Goal: Task Accomplishment & Management: Use online tool/utility

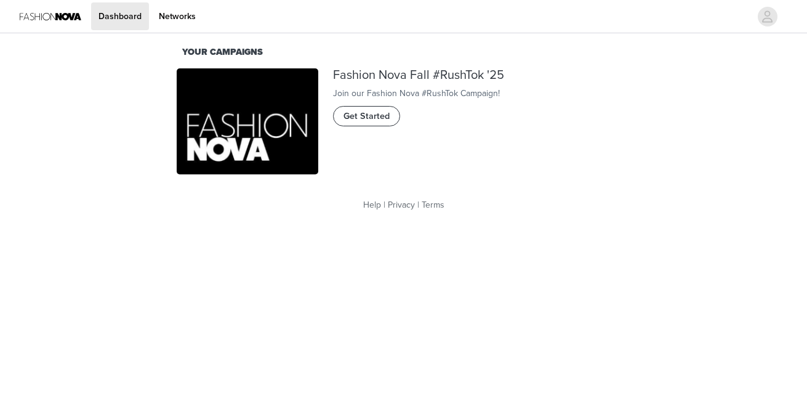
click at [370, 123] on span "Get Started" at bounding box center [367, 117] width 46 height 14
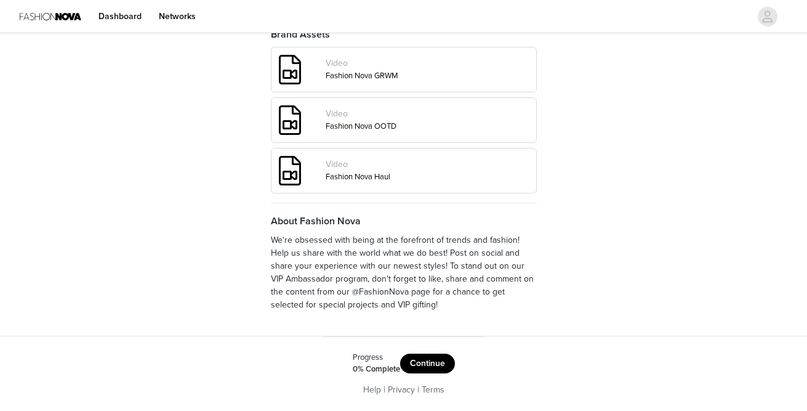
scroll to position [526, 0]
click at [432, 372] on button "Continue" at bounding box center [427, 363] width 55 height 20
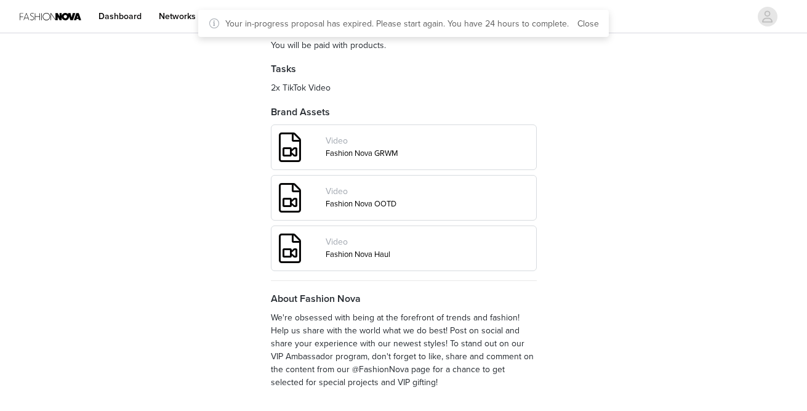
scroll to position [526, 0]
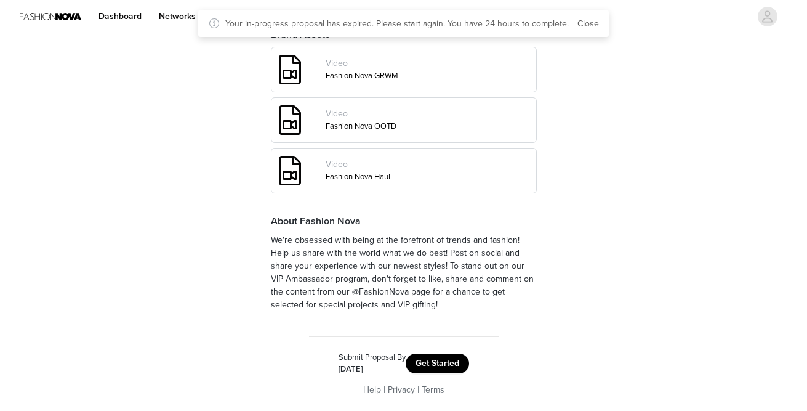
click at [424, 358] on button "Get Started" at bounding box center [437, 363] width 63 height 20
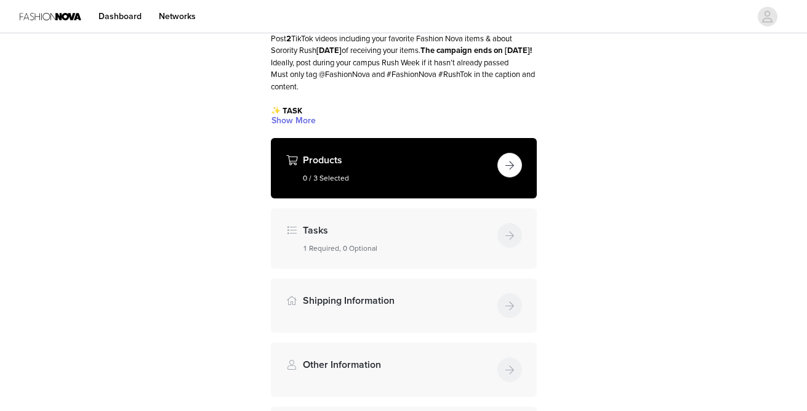
scroll to position [126, 0]
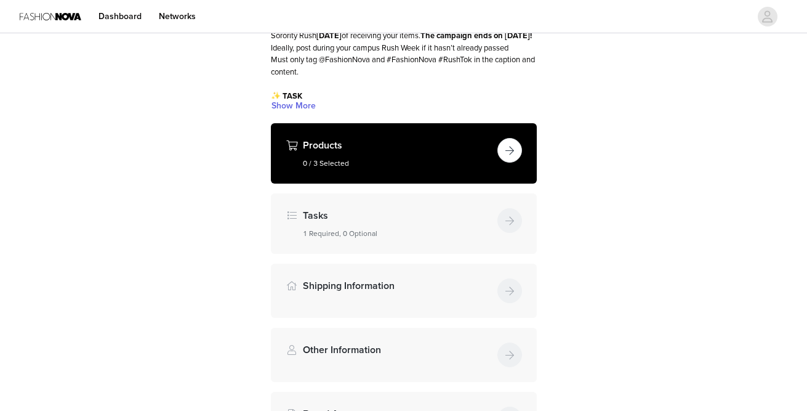
click at [510, 149] on button "button" at bounding box center [509, 150] width 25 height 25
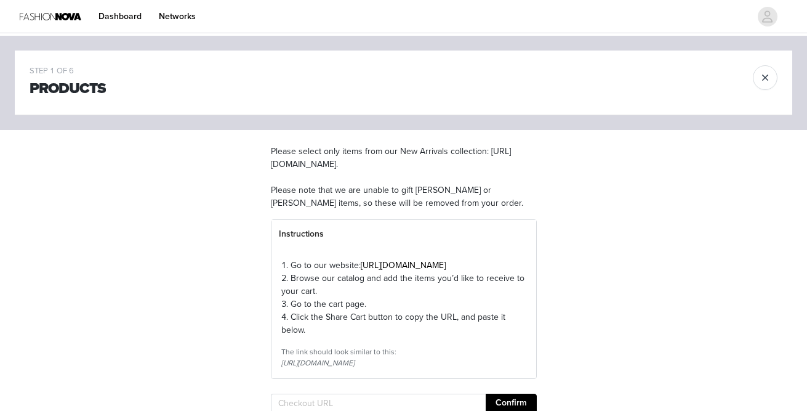
scroll to position [22, 0]
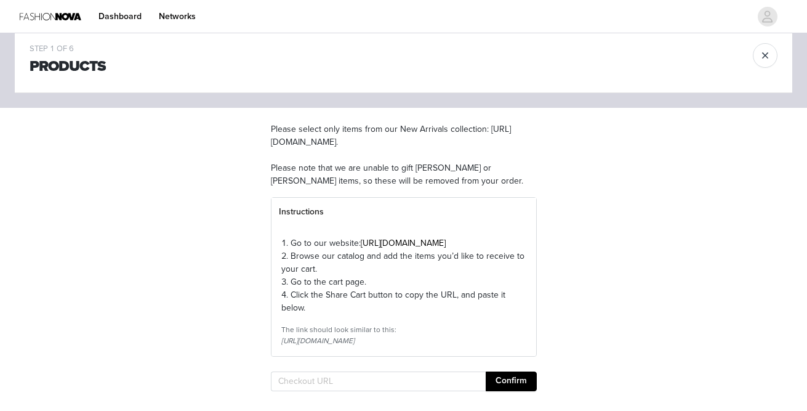
click at [378, 248] on link "[URL][DOMAIN_NAME]" at bounding box center [403, 243] width 85 height 10
